Goal: Task Accomplishment & Management: Use online tool/utility

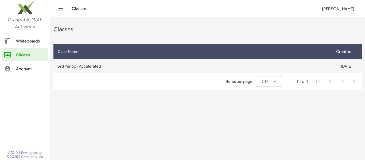
click at [94, 64] on td "3rd Period - Accelerated" at bounding box center [192, 66] width 278 height 14
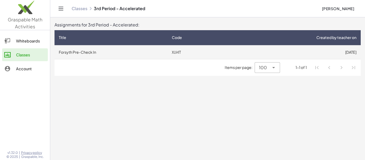
click at [98, 52] on td "Forsyth Pre-Check In" at bounding box center [110, 52] width 113 height 14
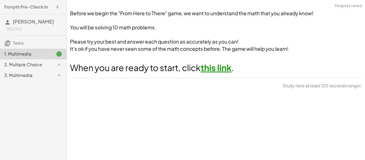
click at [215, 69] on link "this link" at bounding box center [216, 67] width 31 height 11
click at [38, 24] on span "[PERSON_NAME]" at bounding box center [33, 21] width 41 height 6
